Goal: Information Seeking & Learning: Learn about a topic

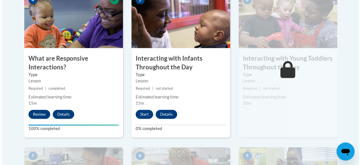
scroll to position [338, 0]
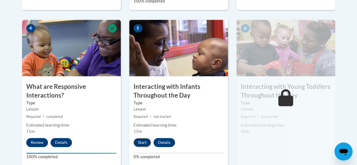
click at [142, 142] on button "Start" at bounding box center [141, 142] width 17 height 9
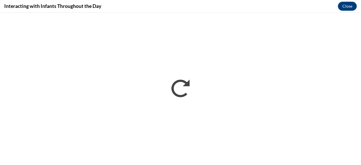
scroll to position [0, 0]
